Goal: Find specific page/section: Find specific page/section

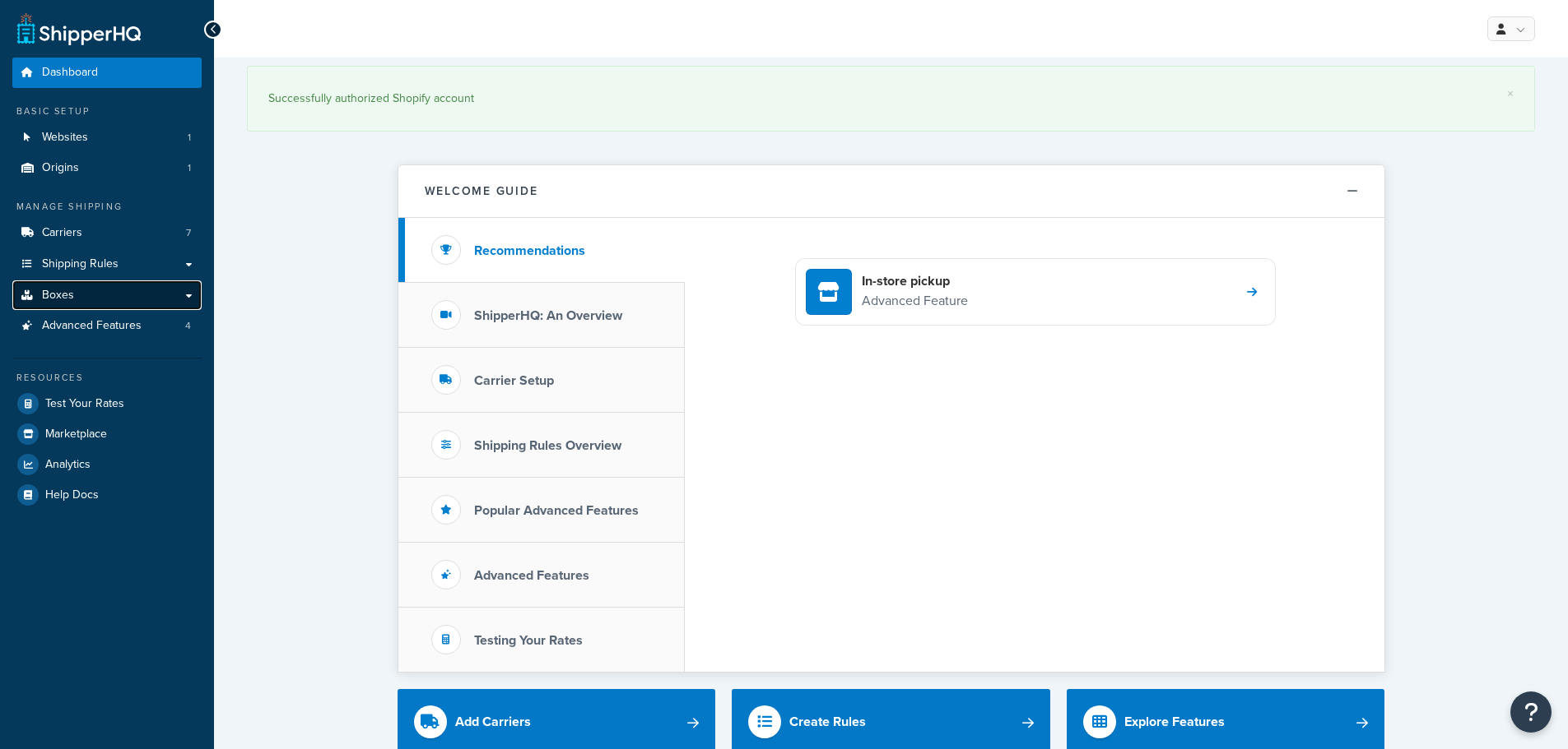
click at [100, 290] on link "Boxes" at bounding box center [107, 296] width 190 height 30
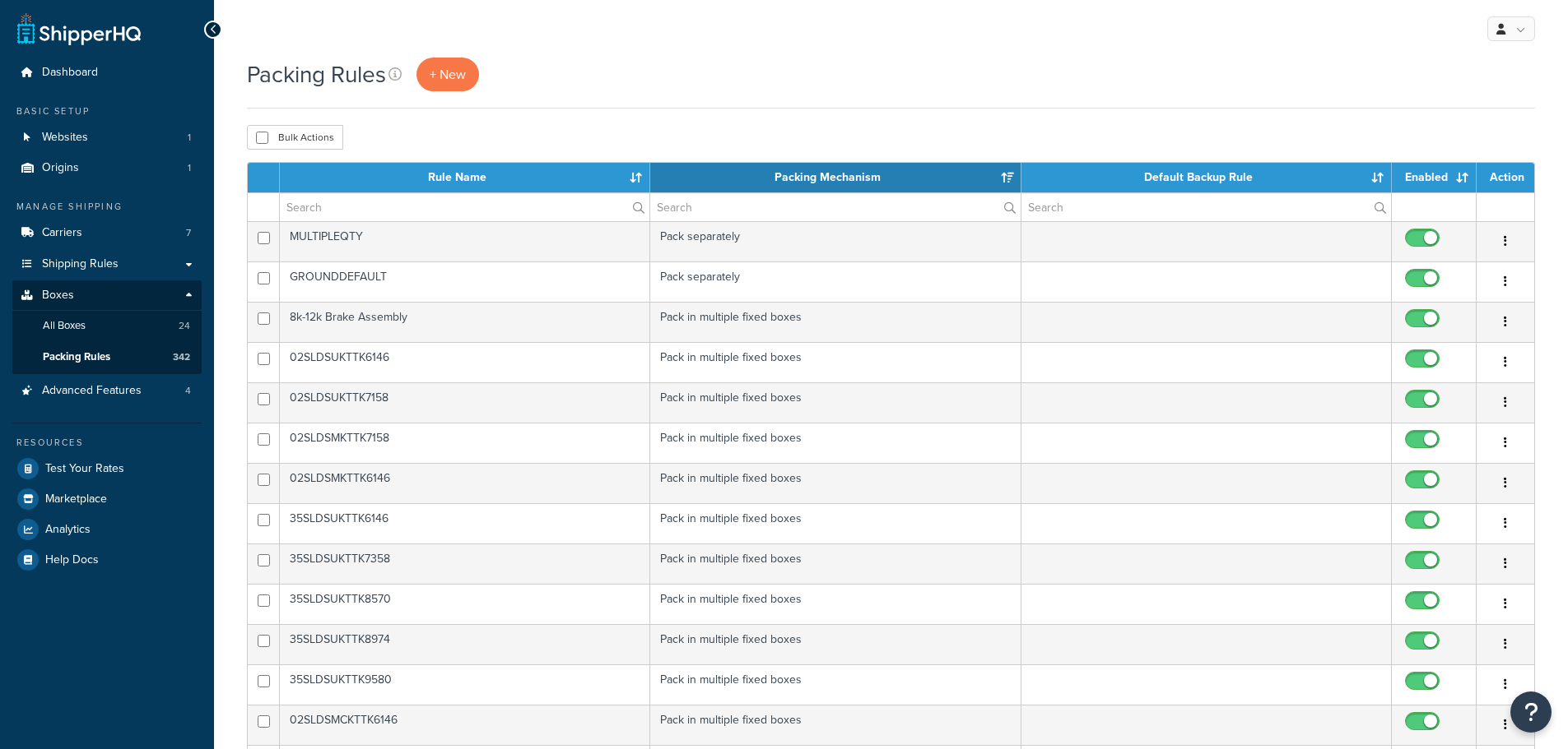
select select "15"
click at [360, 215] on input "text" at bounding box center [465, 207] width 370 height 28
click at [385, 214] on input "text" at bounding box center [465, 207] width 370 height 28
type input "35sld"
click at [500, 135] on div "Bulk Actions Duplicate Delete" at bounding box center [891, 137] width 1288 height 24
